Goal: Check status

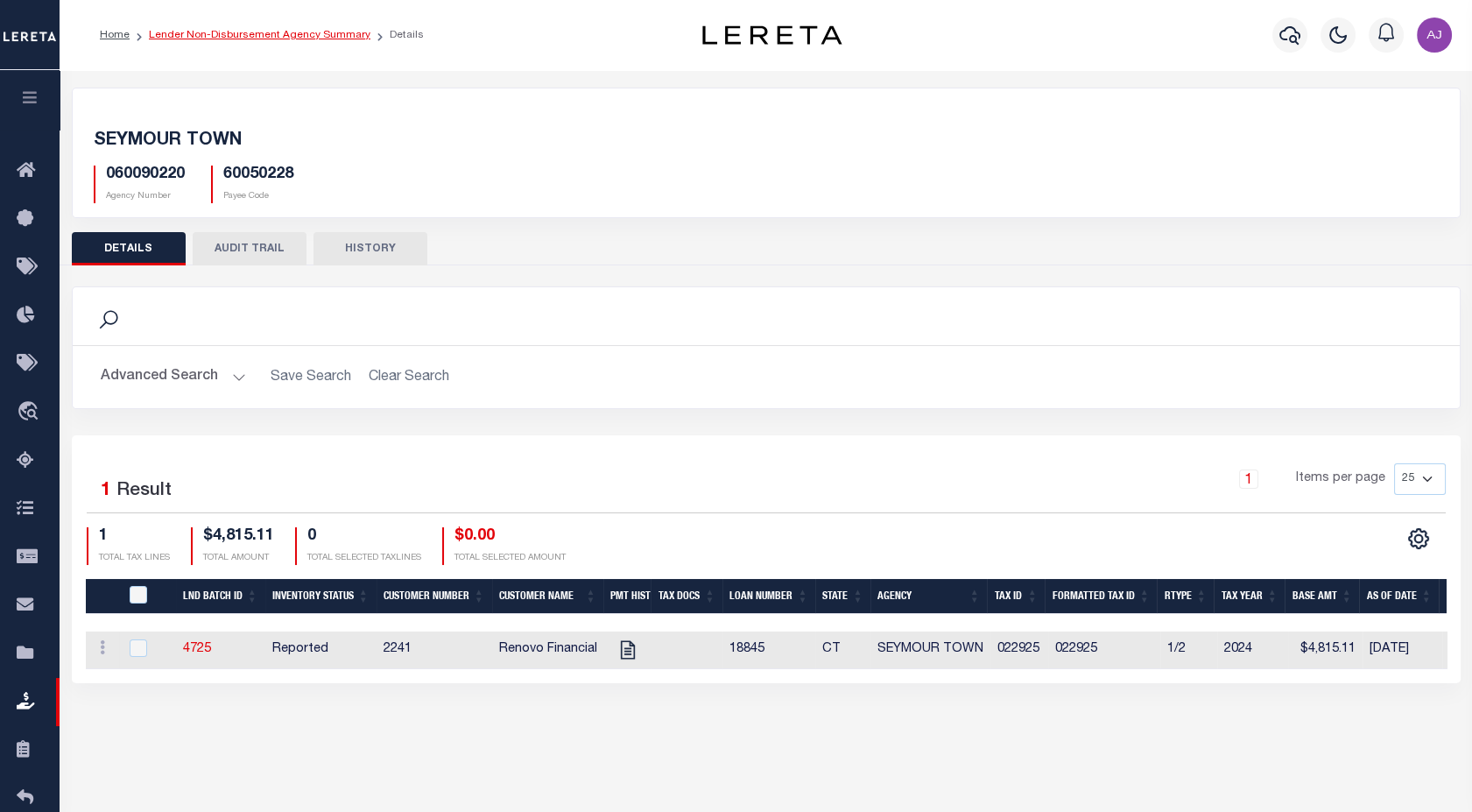
click at [188, 40] on link "Lender Non-Disbursement Agency Summary" at bounding box center [259, 35] width 221 height 11
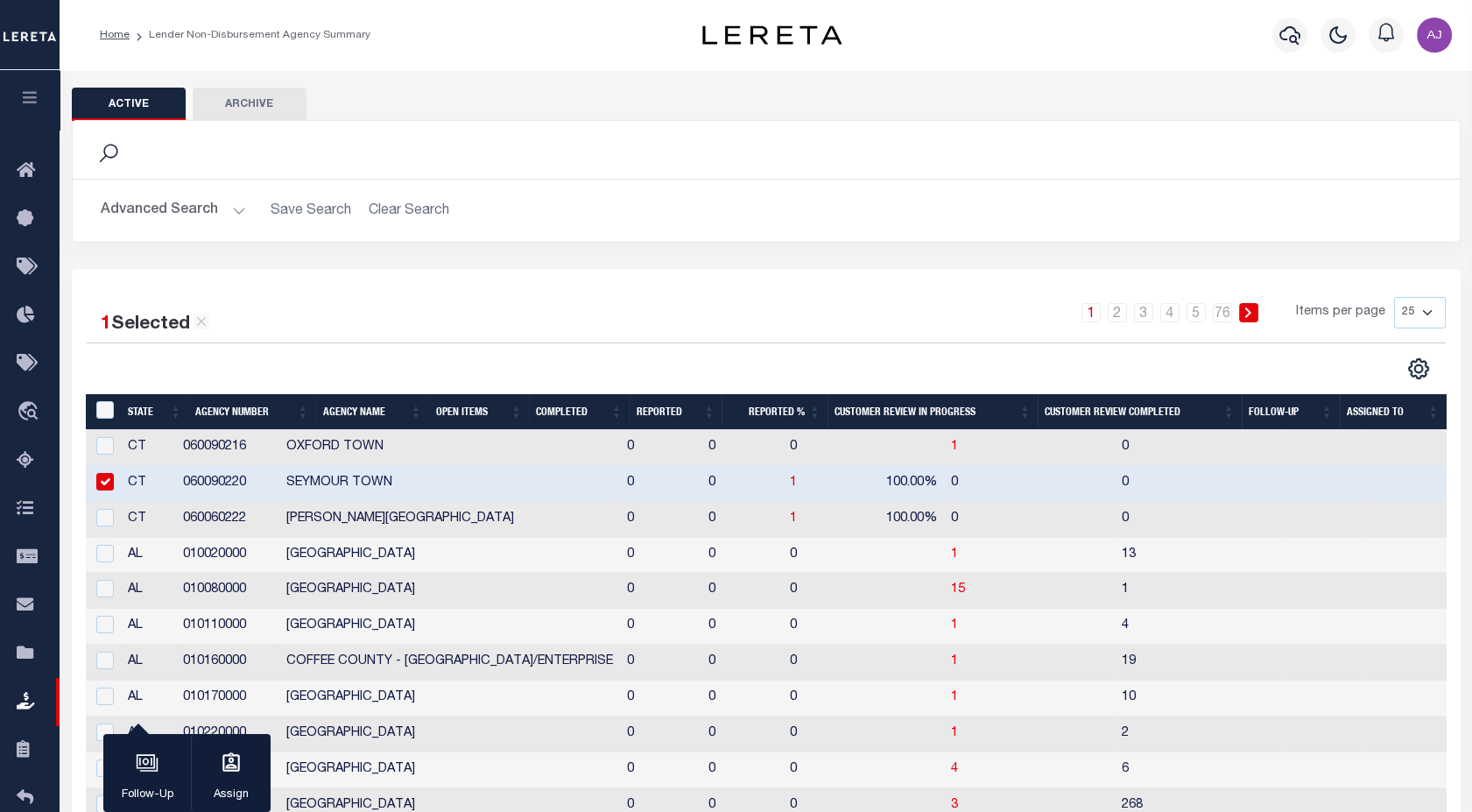
click at [206, 214] on button "Advanced Search" at bounding box center [173, 210] width 145 height 34
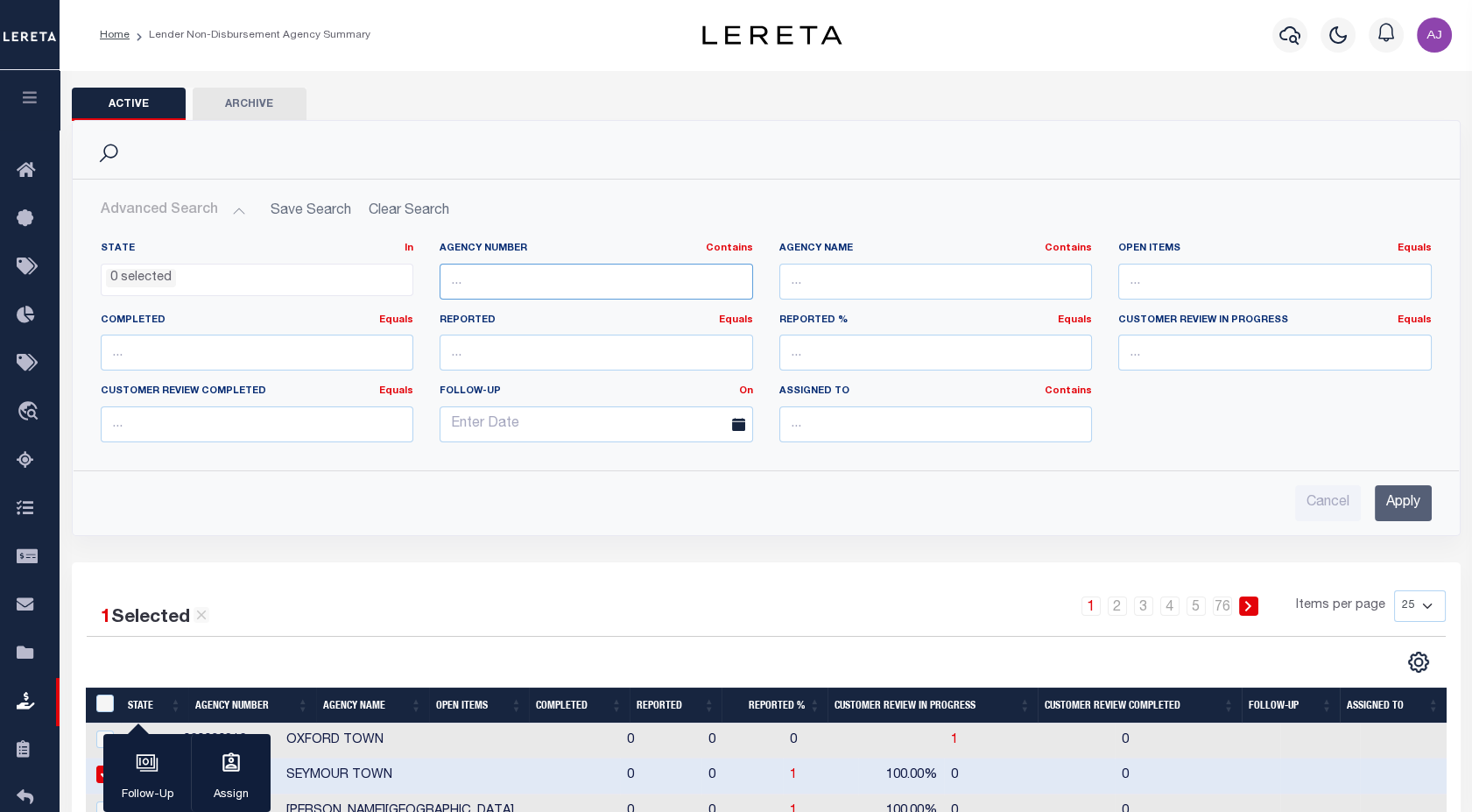
click at [482, 284] on input "text" at bounding box center [595, 282] width 313 height 36
paste input "290040101"
type input "290040101"
click at [1395, 514] on input "Apply" at bounding box center [1402, 503] width 57 height 36
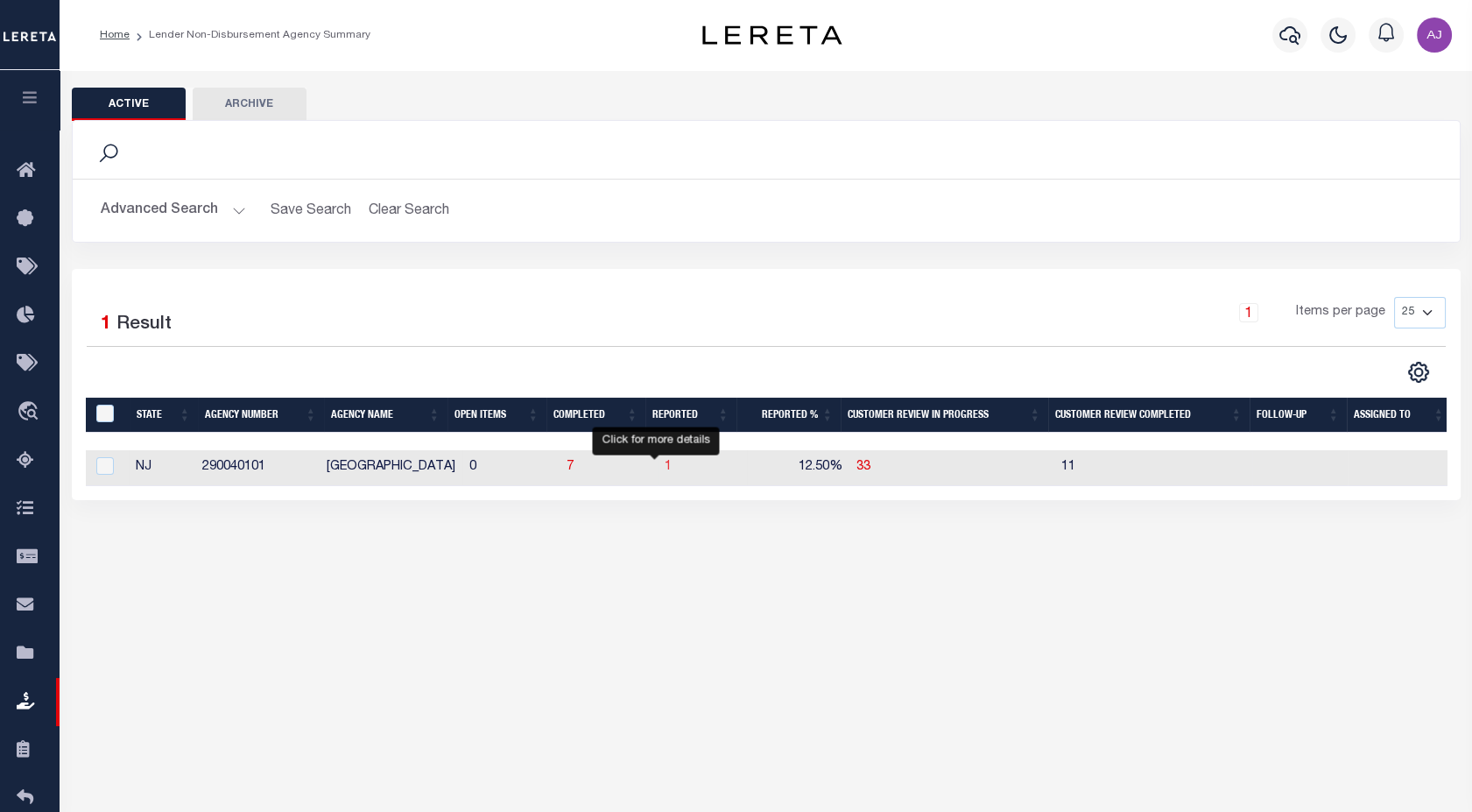
click at [664, 472] on span "1" at bounding box center [667, 466] width 7 height 12
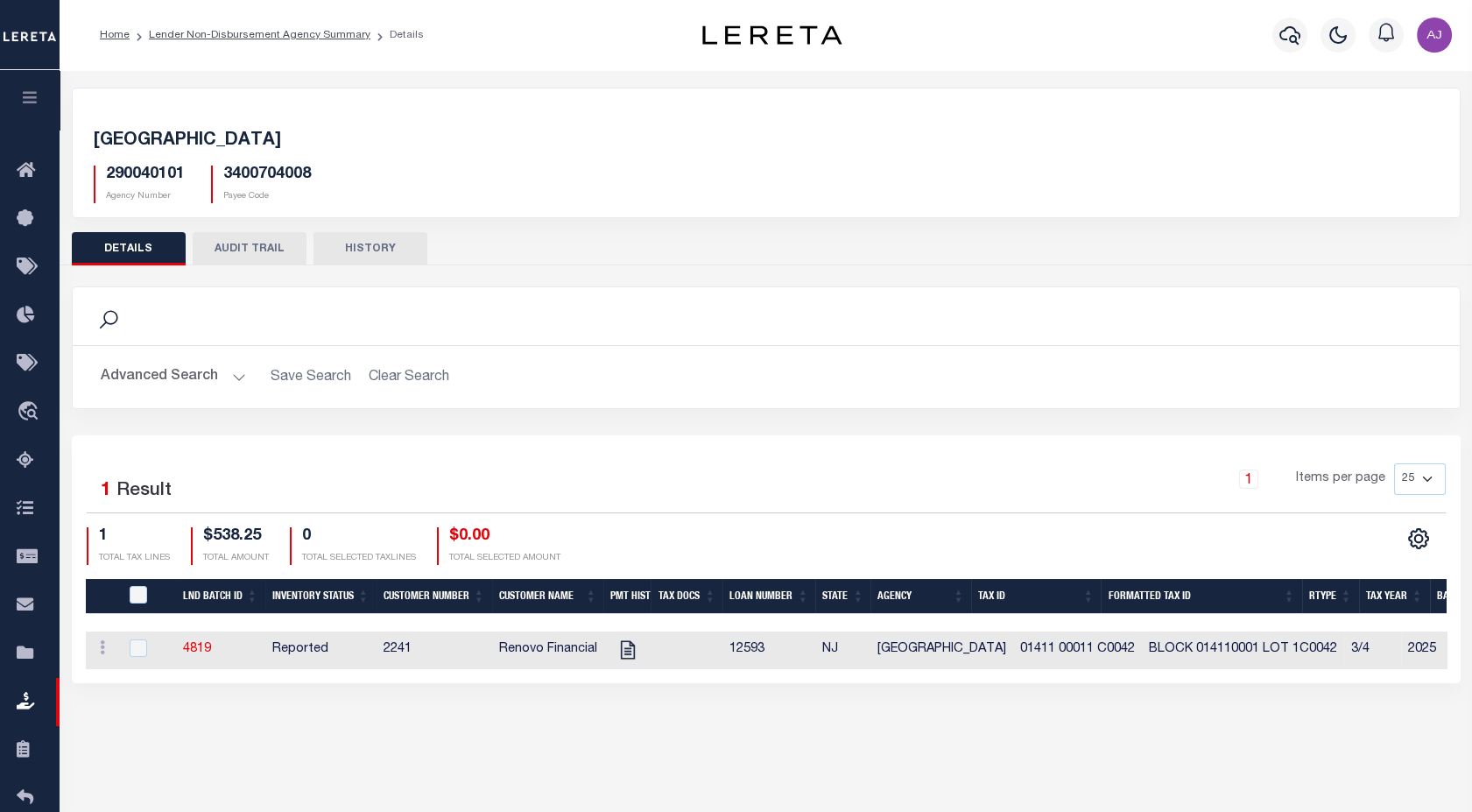
click at [374, 242] on button "HISTORY" at bounding box center [370, 248] width 114 height 33
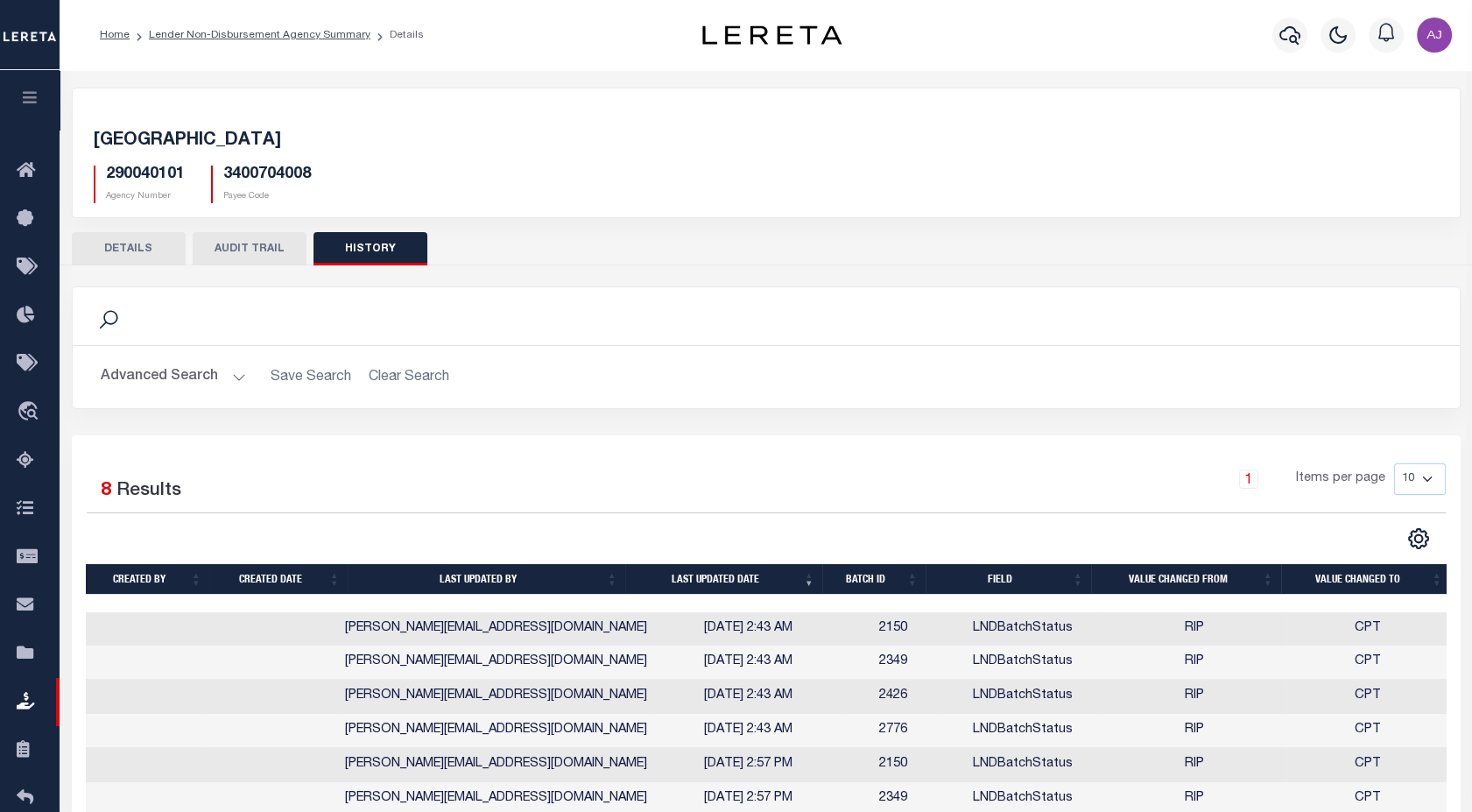
click at [264, 251] on button "AUDIT TRAIL" at bounding box center [250, 248] width 114 height 33
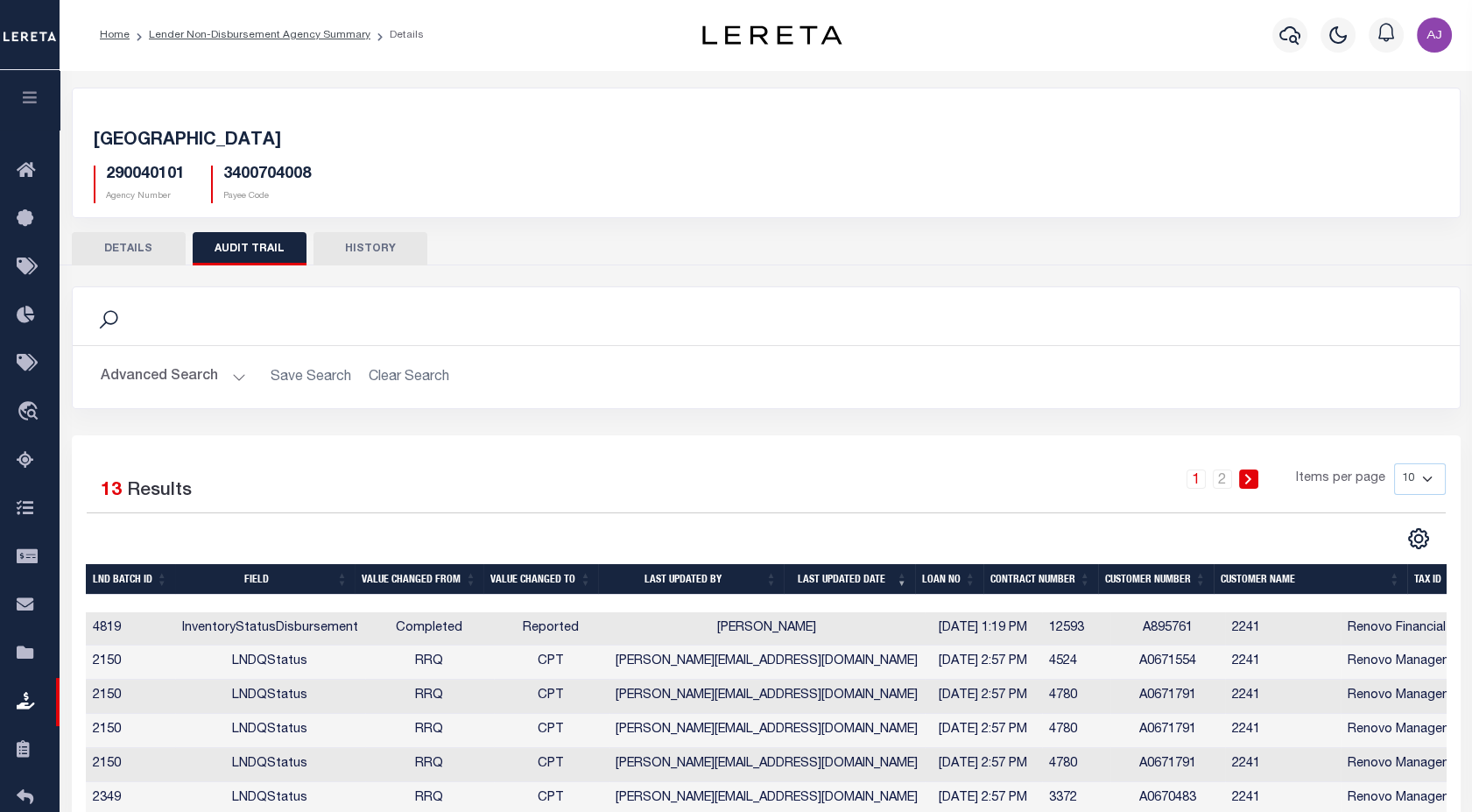
scroll to position [0, 4]
